Goal: Information Seeking & Learning: Stay updated

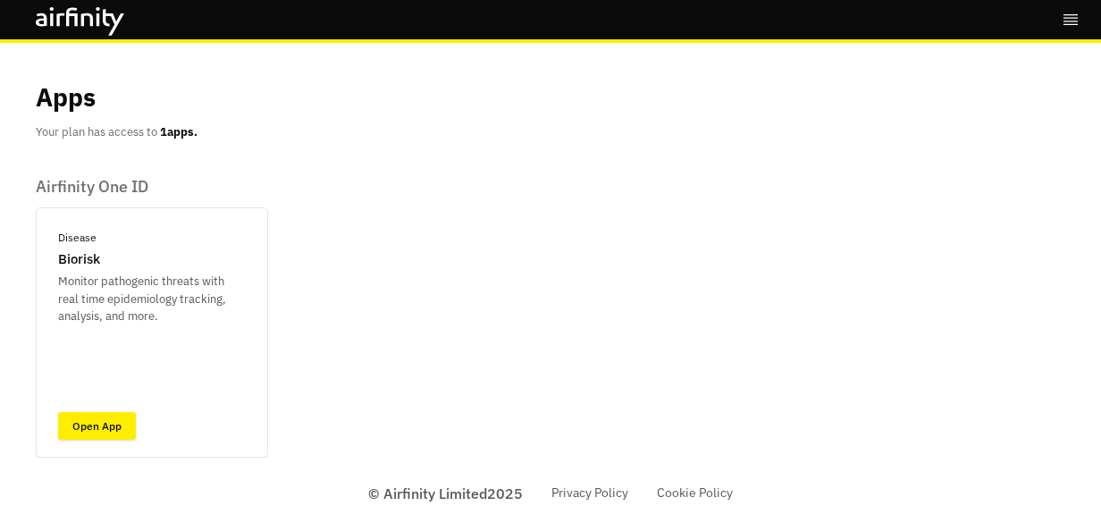
click at [100, 419] on link "Open App" at bounding box center [97, 426] width 78 height 28
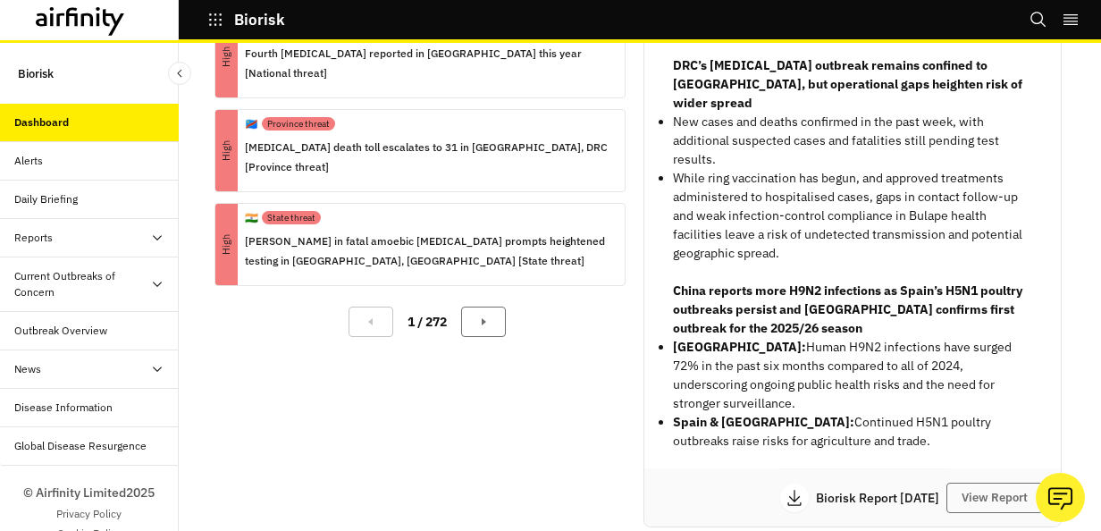
scroll to position [335, 0]
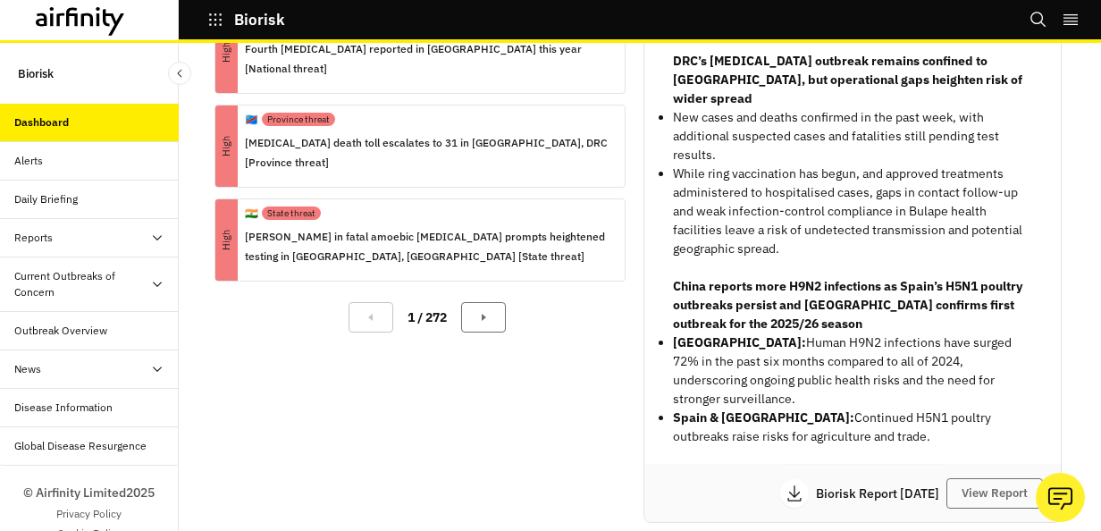
click at [785, 484] on icon at bounding box center [794, 493] width 18 height 18
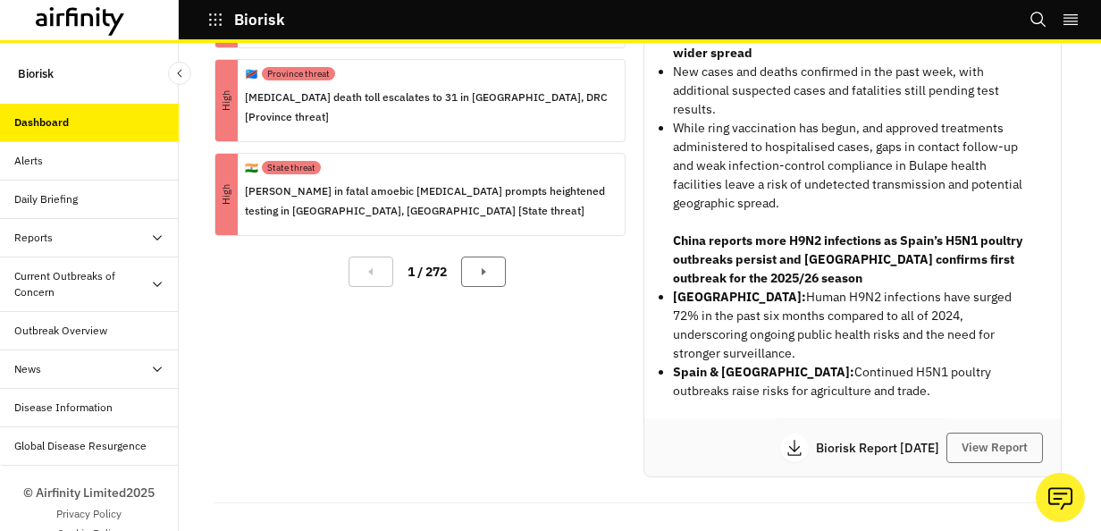
scroll to position [402, 0]
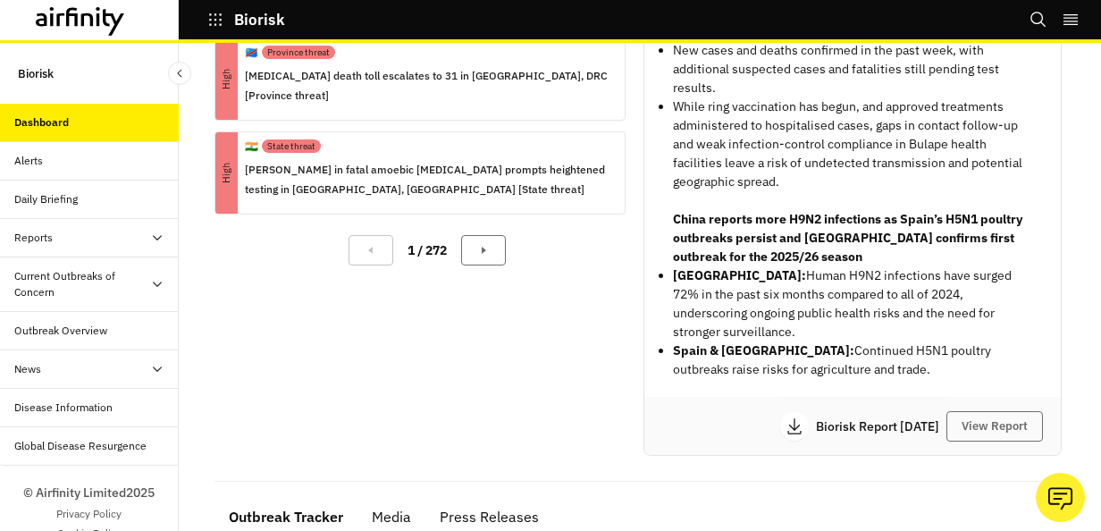
drag, startPoint x: 866, startPoint y: 331, endPoint x: 663, endPoint y: 204, distance: 239.2
click at [663, 204] on div "France and [GEOGRAPHIC_DATA] see high import pressure from [GEOGRAPHIC_DATA]’s …" at bounding box center [852, 97] width 416 height 599
copy div "China reports more H9N2 infections as Spain’s H5N1 poultry outbreaks persist an…"
click at [514, 356] on div "Alerts Information Disease Name : All All Location : All All Pathogen Family : …" at bounding box center [426, 69] width 425 height 793
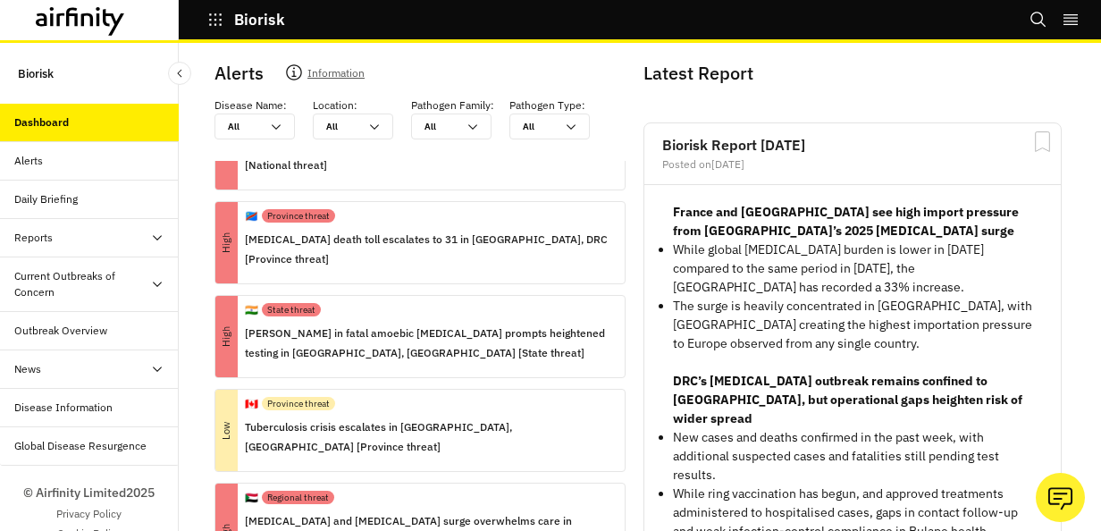
scroll to position [0, 0]
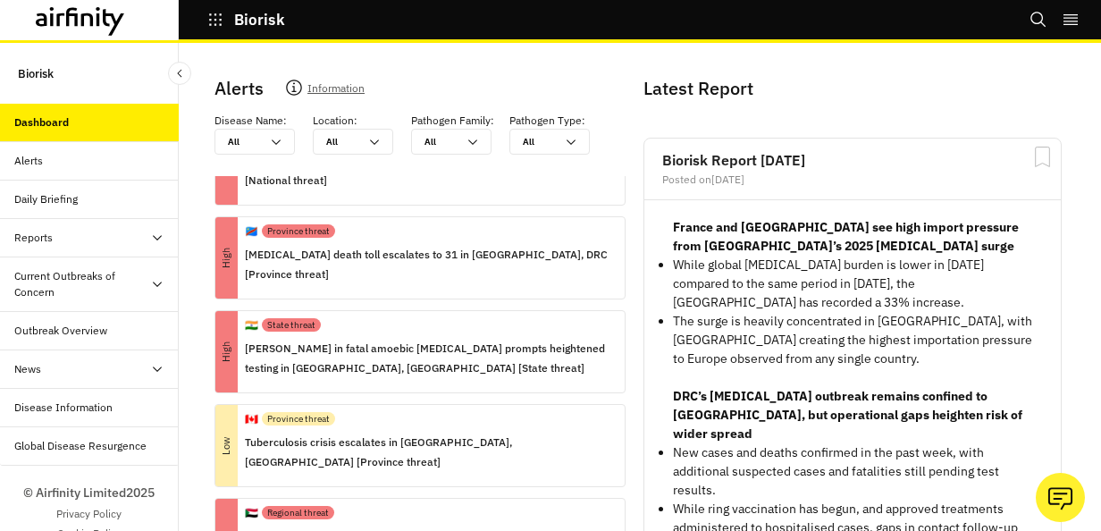
click at [1036, 16] on icon "Search" at bounding box center [1038, 20] width 18 height 18
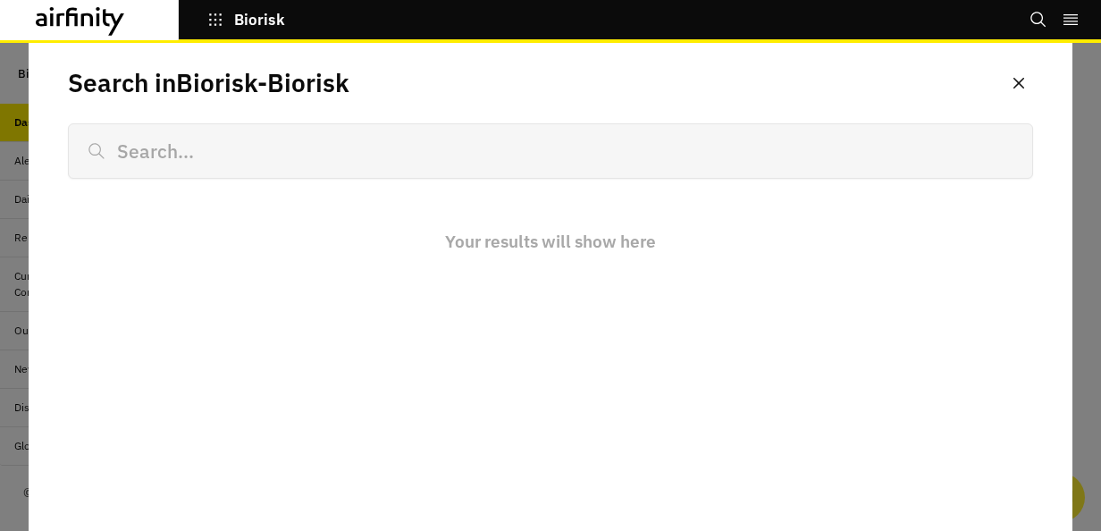
click at [1069, 20] on icon "right-menu" at bounding box center [1070, 20] width 18 height 18
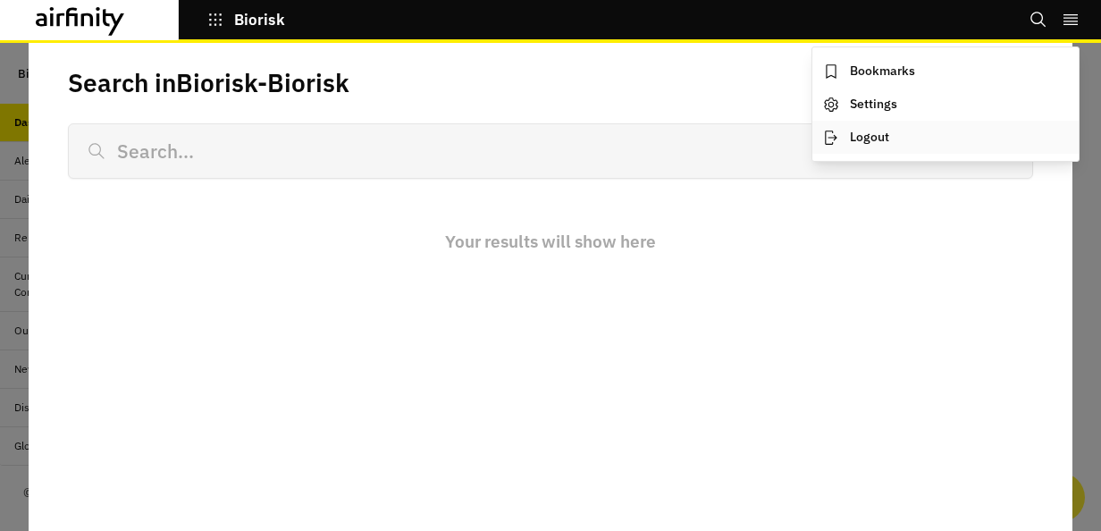
click at [872, 134] on button "Logout" at bounding box center [945, 137] width 266 height 33
